Goal: Task Accomplishment & Management: Use online tool/utility

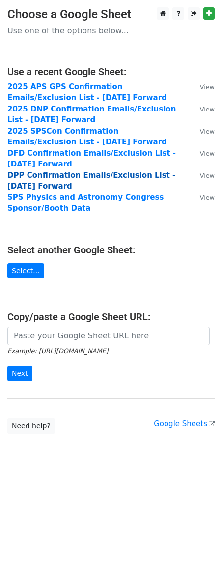
click at [42, 176] on strong "DPP Confirmation Emails/Exclusion List - [DATE] Forward" at bounding box center [91, 181] width 168 height 20
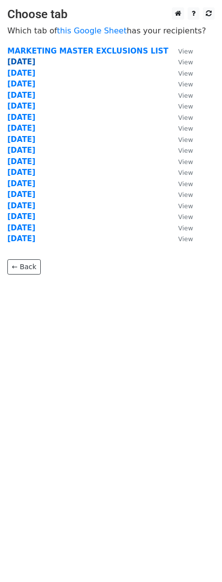
click at [23, 65] on strong "10.7.25" at bounding box center [21, 61] width 28 height 9
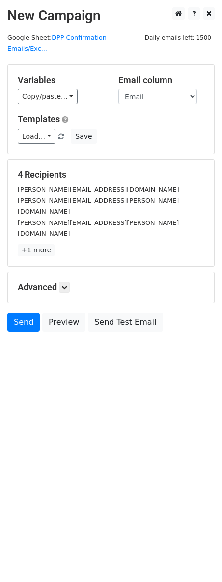
click at [59, 134] on span at bounding box center [60, 137] width 5 height 6
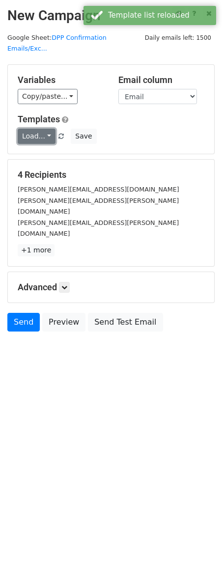
click at [47, 129] on link "Load..." at bounding box center [37, 136] width 38 height 15
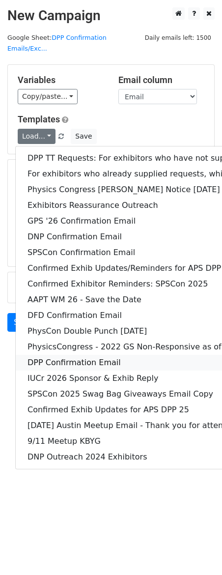
click at [59, 355] on link "DPP Confirmation Email" at bounding box center [190, 363] width 348 height 16
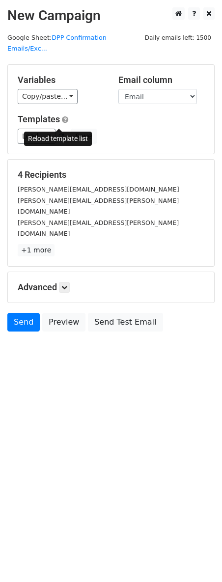
click at [59, 134] on span at bounding box center [60, 137] width 5 height 6
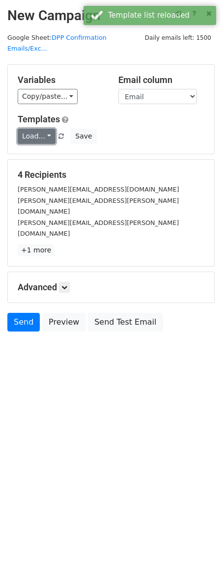
click at [46, 129] on link "Load..." at bounding box center [37, 136] width 38 height 15
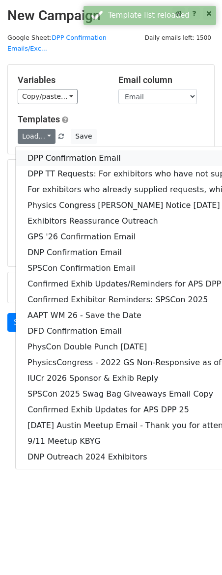
click at [66, 150] on link "DPP Confirmation Email" at bounding box center [190, 158] width 348 height 16
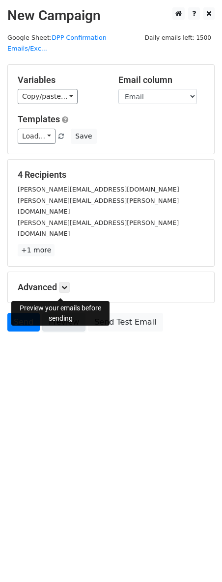
click at [64, 313] on link "Preview" at bounding box center [63, 322] width 43 height 19
